Goal: Use online tool/utility: Utilize a website feature to perform a specific function

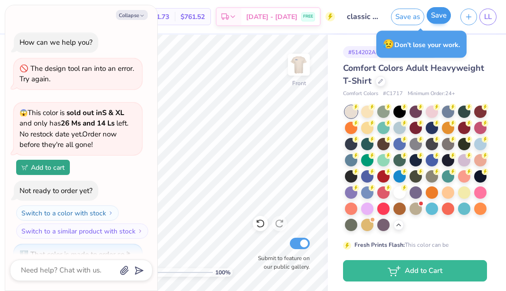
scroll to position [467, 0]
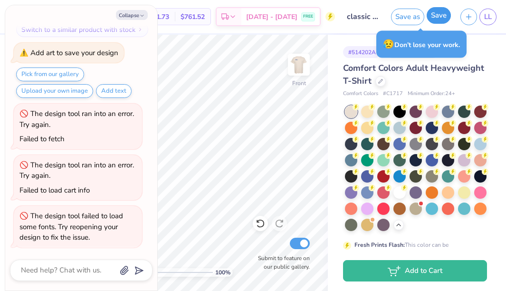
click at [439, 18] on button "Save" at bounding box center [439, 15] width 24 height 17
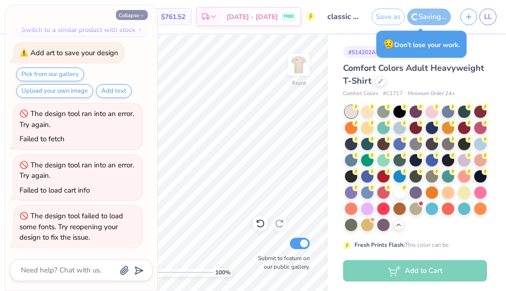
click at [136, 13] on button "Collapse" at bounding box center [132, 15] width 32 height 10
type textarea "x"
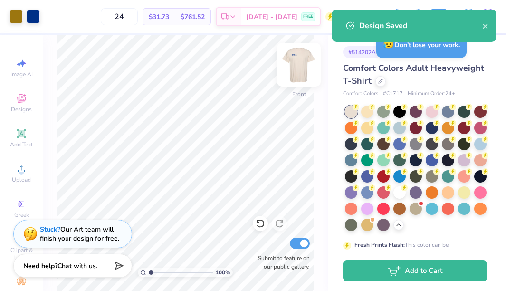
click at [300, 71] on img at bounding box center [299, 65] width 38 height 38
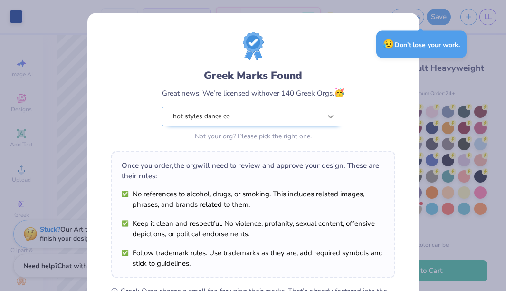
scroll to position [154, 0]
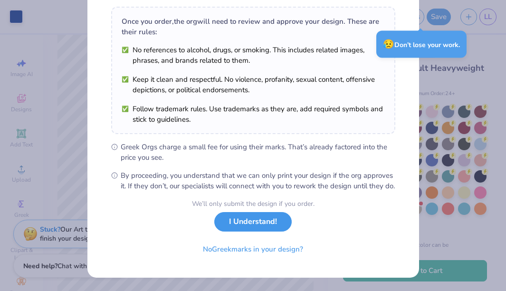
click at [261, 222] on button "I Understand!" at bounding box center [252, 221] width 77 height 19
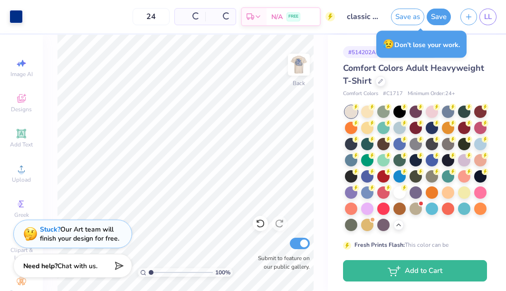
scroll to position [14, 0]
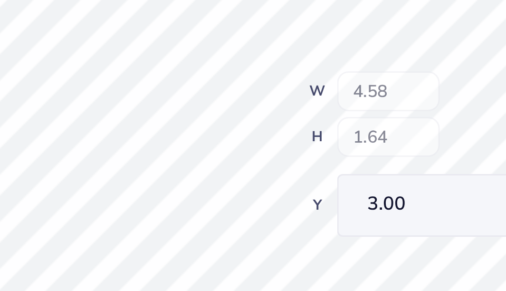
type input "4.58"
type input "1.64"
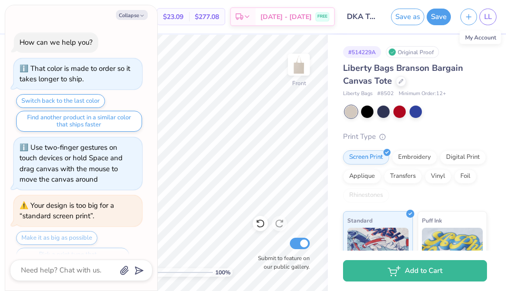
scroll to position [577, 0]
